Goal: Task Accomplishment & Management: Use online tool/utility

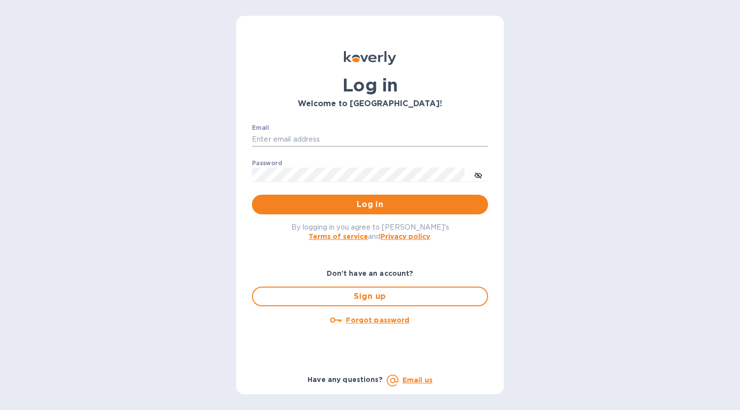
click at [335, 133] on input "Email" at bounding box center [370, 139] width 236 height 15
click at [351, 210] on span "Log in" at bounding box center [370, 205] width 220 height 12
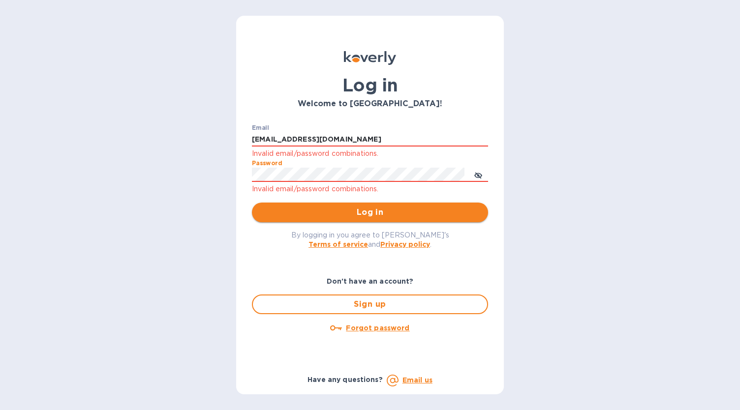
click at [362, 213] on span "Log in" at bounding box center [370, 213] width 220 height 12
click at [349, 144] on input "[EMAIL_ADDRESS][DOMAIN_NAME]" at bounding box center [370, 139] width 236 height 15
type input "[EMAIL_ADDRESS][DOMAIN_NAME]"
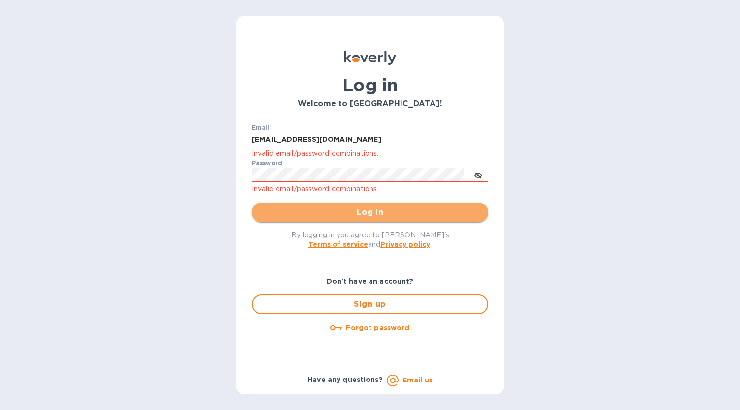
click at [354, 211] on span "Log in" at bounding box center [370, 213] width 220 height 12
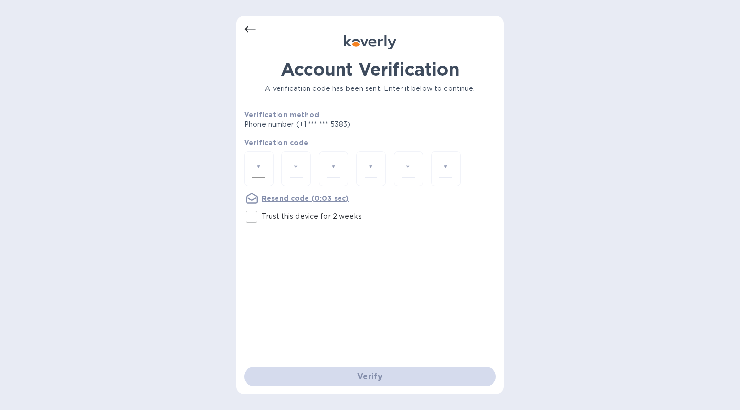
click at [261, 172] on input "number" at bounding box center [258, 169] width 13 height 18
type input "6"
type input "0"
type input "9"
type input "5"
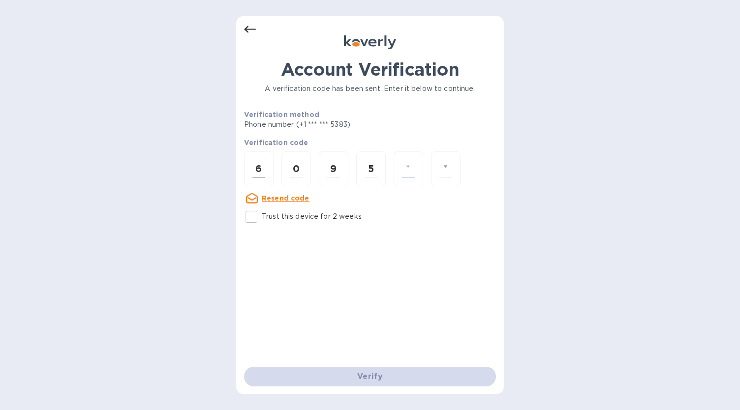
type input "6"
type input "9"
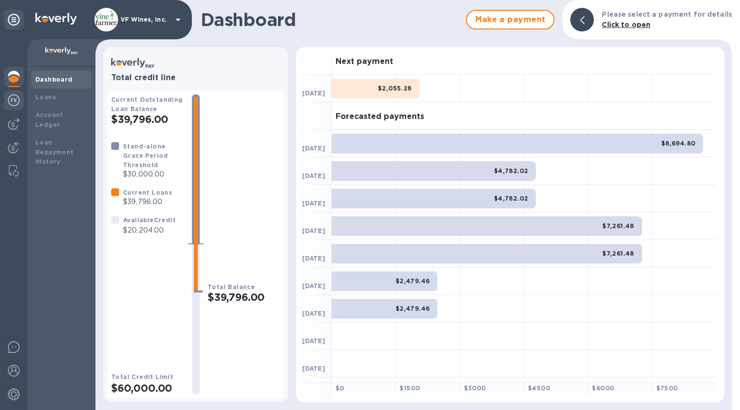
click at [13, 91] on div at bounding box center [14, 102] width 20 height 22
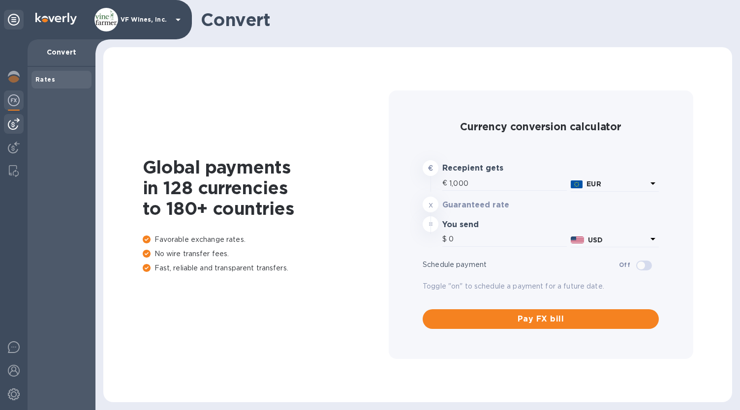
type input "1,178.06"
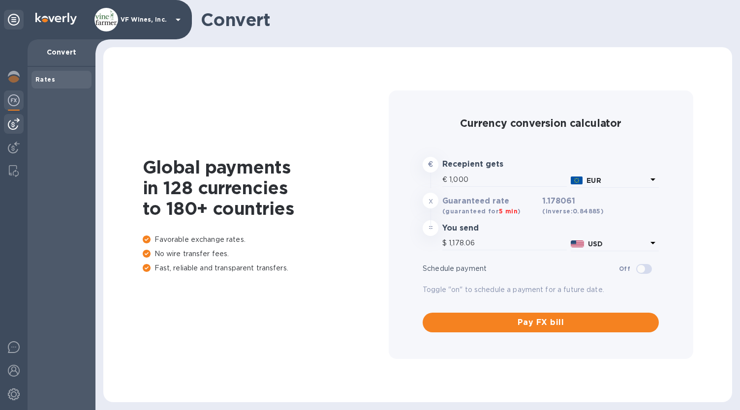
click at [13, 114] on div at bounding box center [14, 124] width 20 height 20
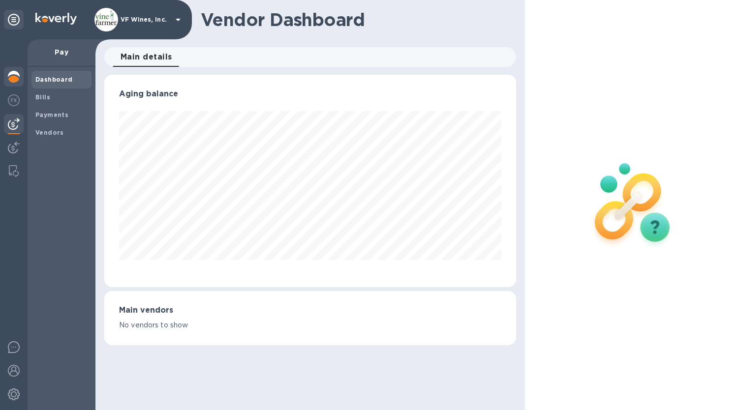
scroll to position [213, 412]
click at [13, 72] on img at bounding box center [14, 77] width 12 height 12
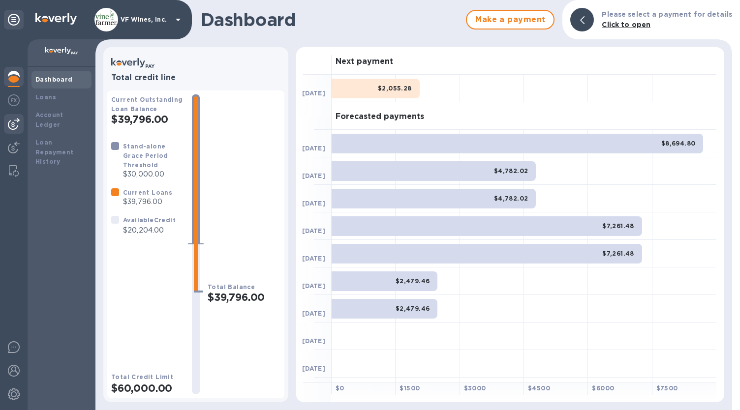
click at [12, 133] on div at bounding box center [14, 124] width 20 height 20
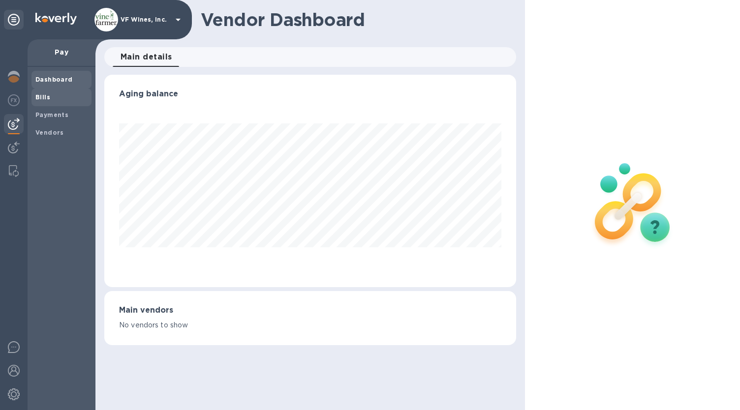
click at [43, 95] on b "Bills" at bounding box center [42, 96] width 15 height 7
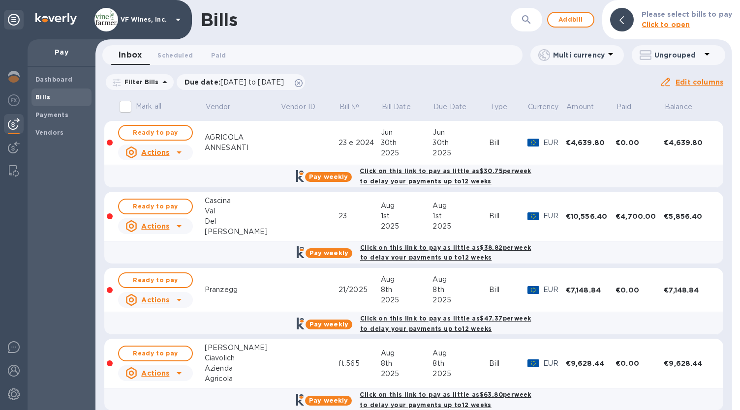
scroll to position [12, 0]
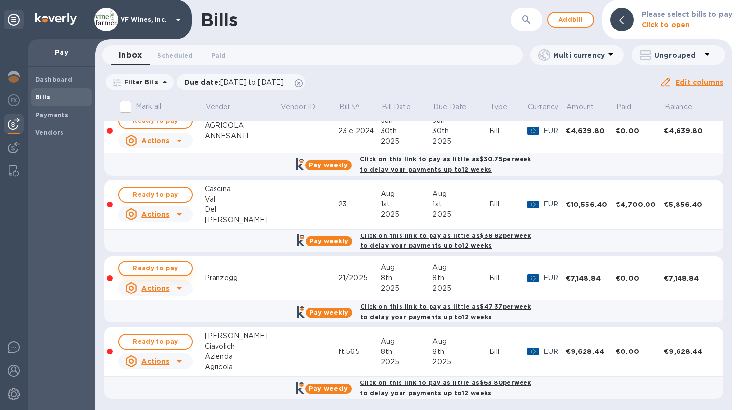
click at [166, 267] on span "Ready to pay" at bounding box center [155, 269] width 57 height 12
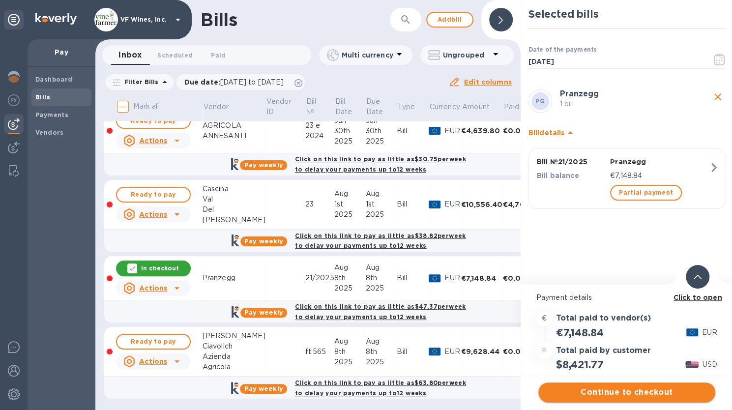
click at [636, 390] on span "Continue to checkout" at bounding box center [627, 393] width 161 height 12
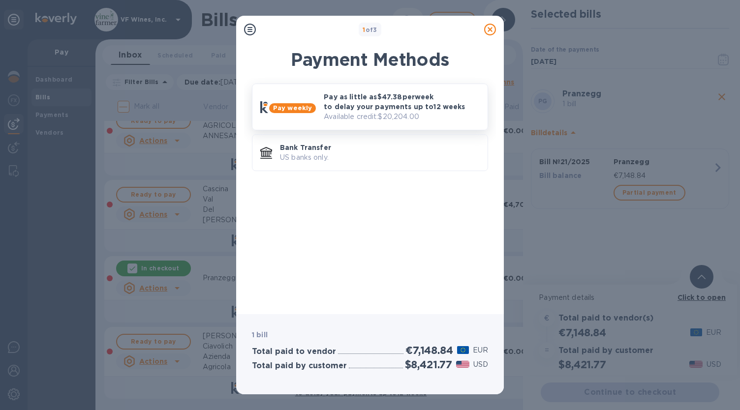
click at [370, 117] on p "Available credit: $20,204.00" at bounding box center [402, 117] width 156 height 10
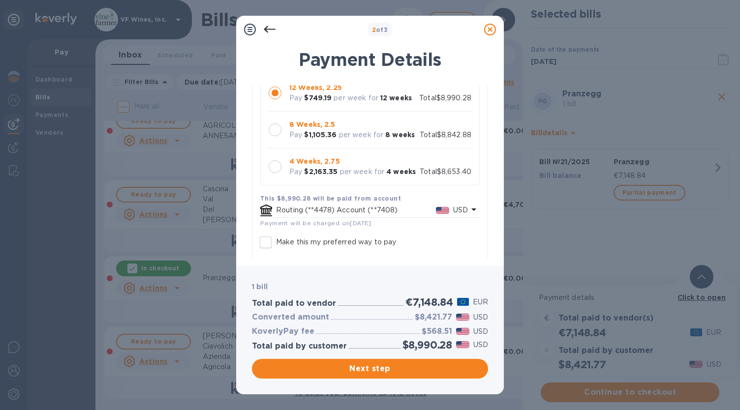
scroll to position [119, 0]
click at [272, 163] on div at bounding box center [275, 166] width 13 height 13
click at [275, 128] on div at bounding box center [275, 129] width 13 height 13
click at [275, 165] on div at bounding box center [275, 166] width 13 height 13
click at [386, 372] on span "Next step" at bounding box center [370, 369] width 220 height 12
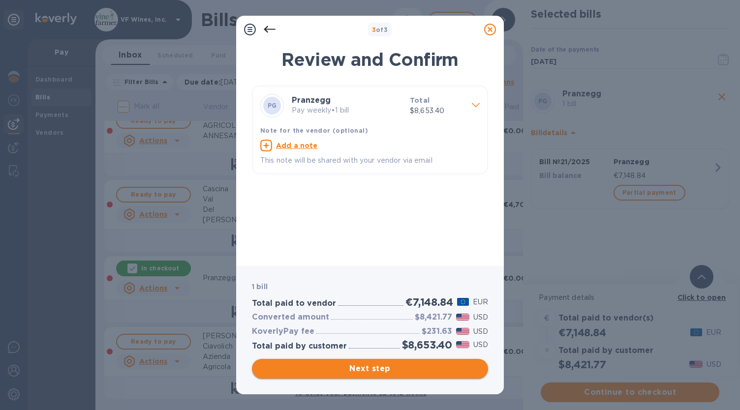
click at [375, 368] on span "Next step" at bounding box center [370, 369] width 220 height 12
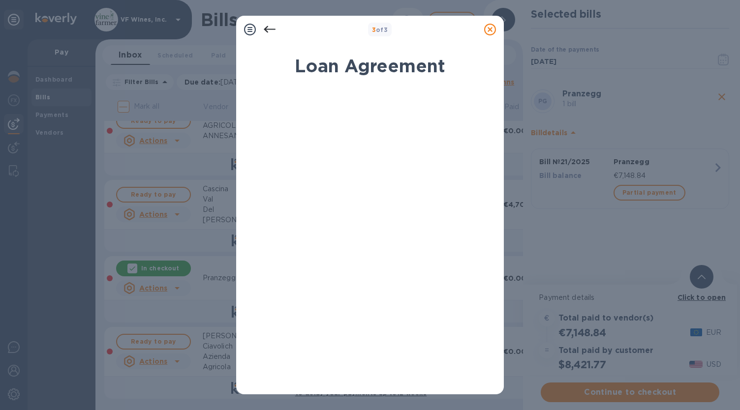
scroll to position [139, 0]
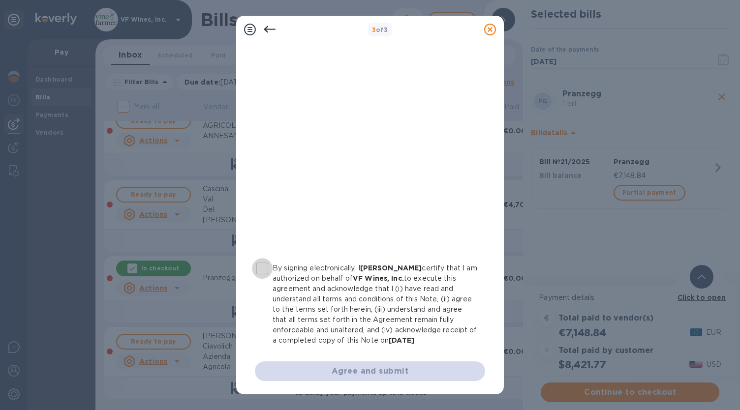
click at [263, 270] on input "By signing electronically, I [PERSON_NAME] certify that I am authorized on beha…" at bounding box center [262, 268] width 21 height 21
checkbox input "true"
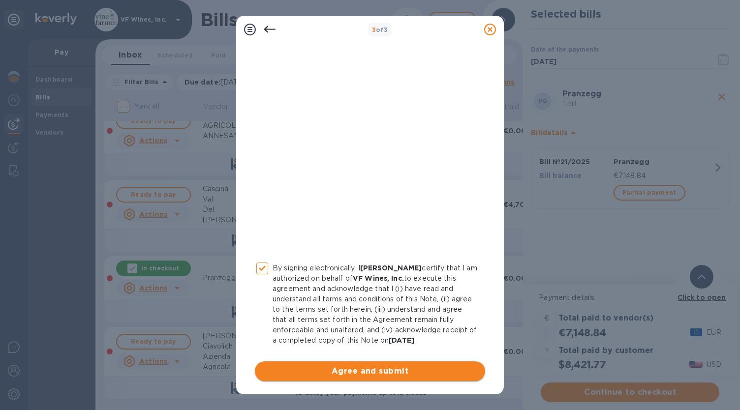
click at [370, 368] on span "Agree and submit" at bounding box center [370, 372] width 214 height 12
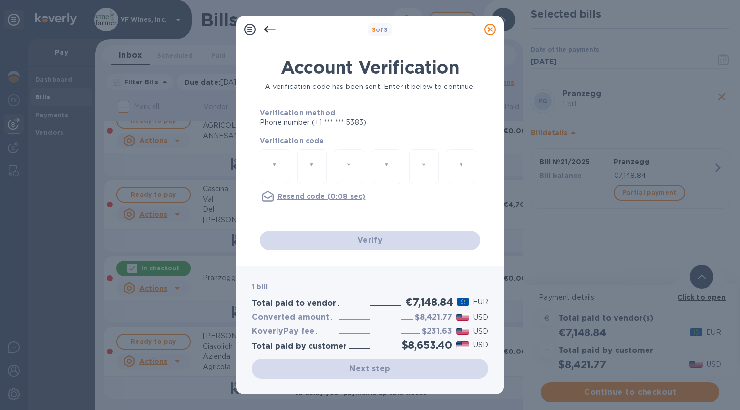
click at [272, 171] on input "number" at bounding box center [274, 167] width 13 height 18
type input "1"
type input "2"
type input "3"
type input "6"
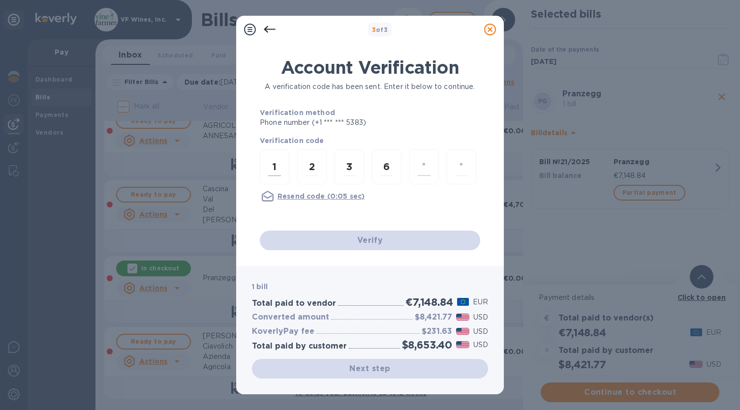
type input "8"
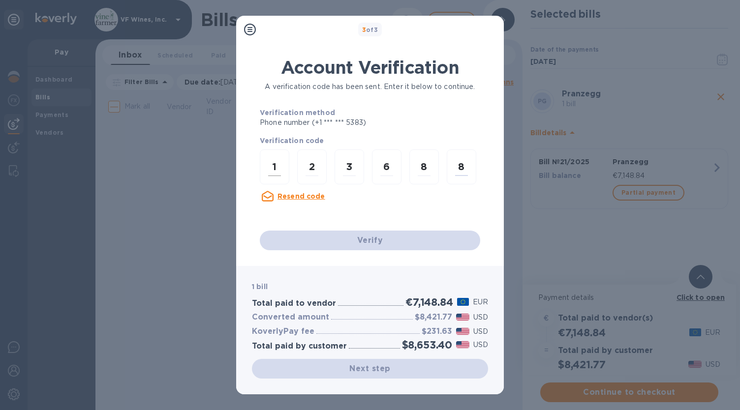
scroll to position [0, 0]
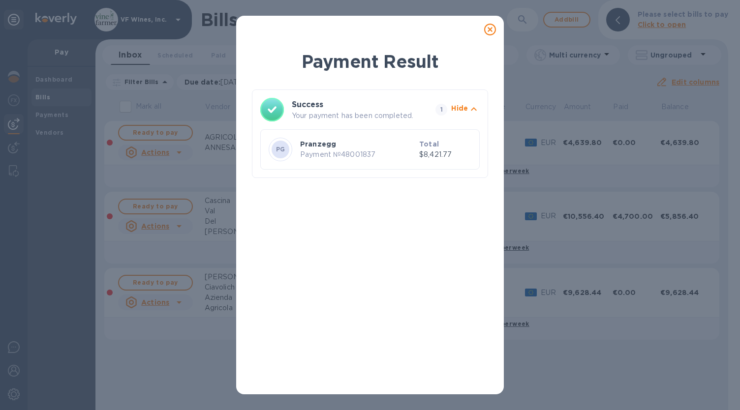
click at [489, 31] on icon at bounding box center [490, 30] width 12 height 12
